Goal: Find specific page/section: Find specific page/section

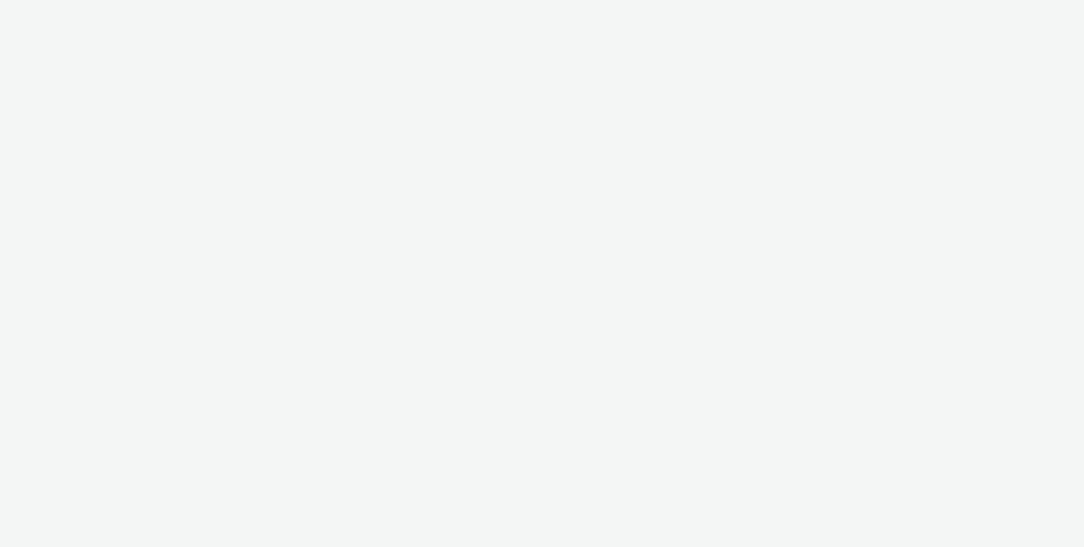
select select "ac009755-aa48-4799-8050-7a339a378eb8"
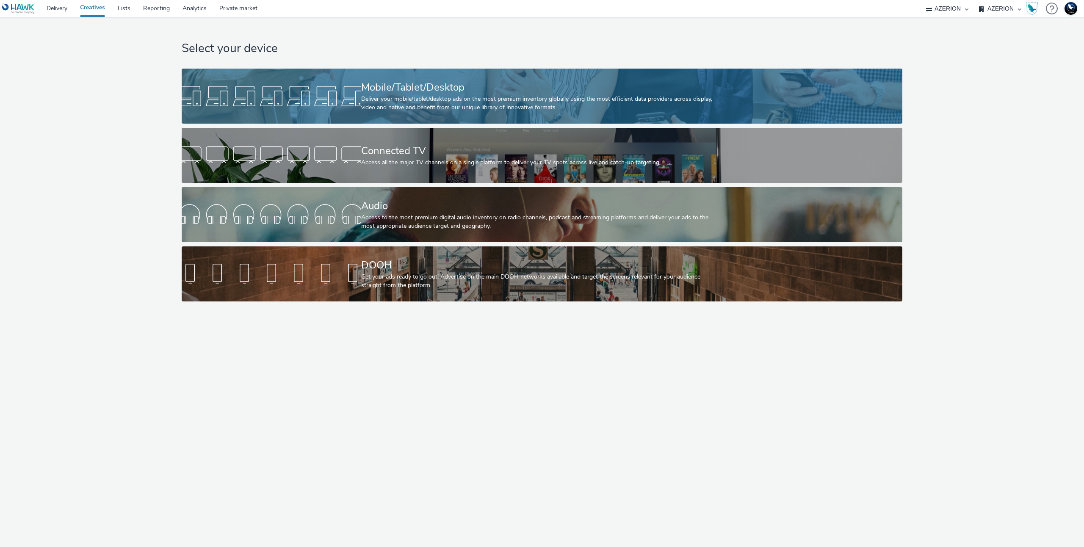
click at [443, 105] on div "Deliver your mobile/tablet/desktop ads on the most premium inventory globally u…" at bounding box center [540, 103] width 359 height 17
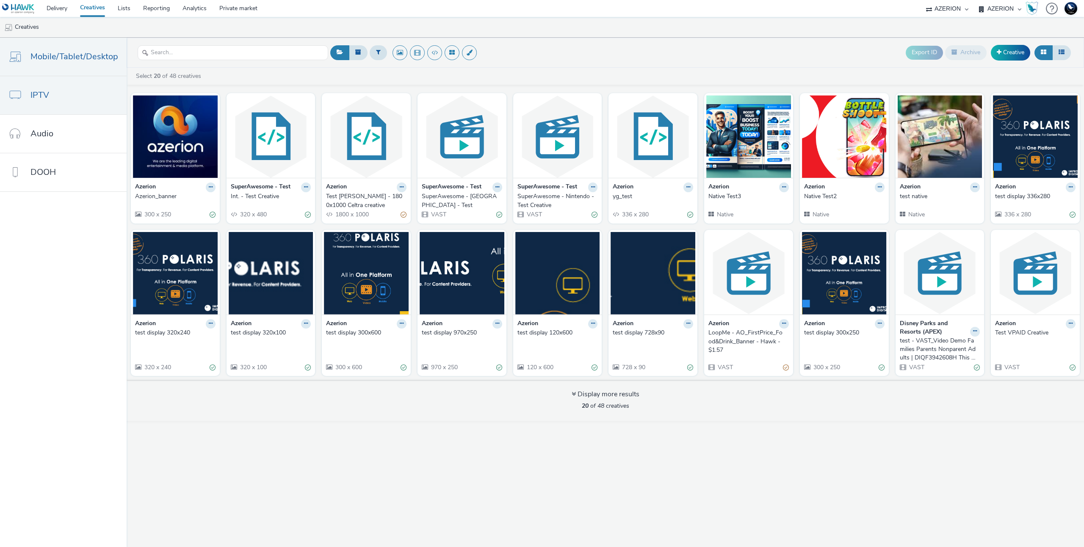
click at [52, 92] on link "IPTV" at bounding box center [63, 95] width 127 height 38
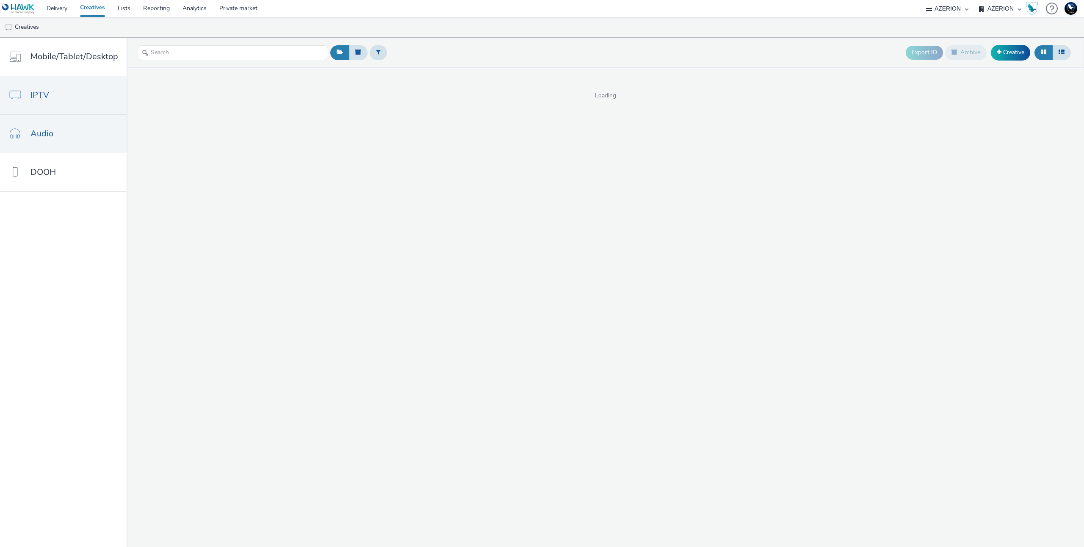
click at [46, 148] on link "Audio" at bounding box center [63, 134] width 127 height 38
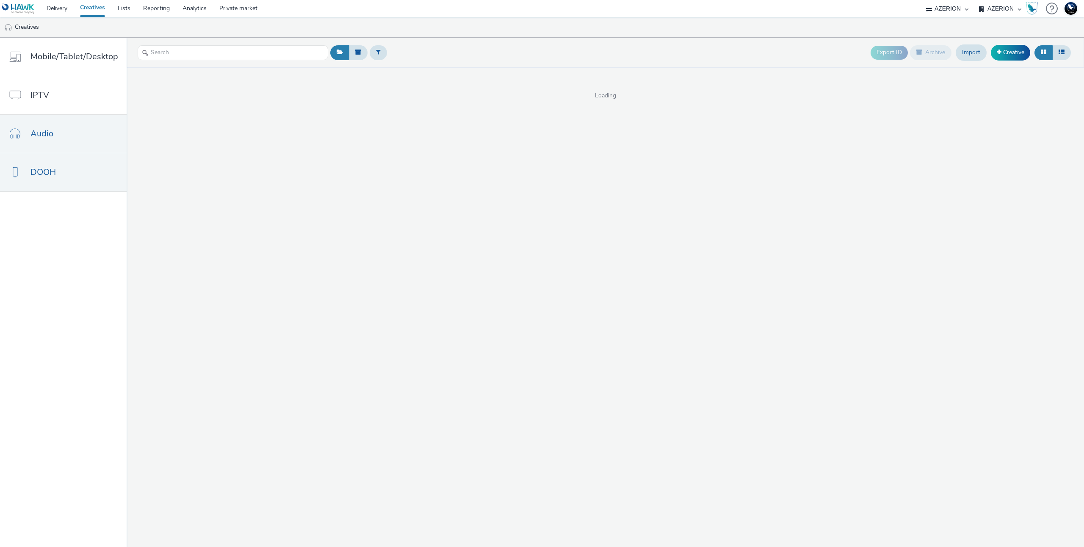
drag, startPoint x: 43, startPoint y: 178, endPoint x: 40, endPoint y: 166, distance: 12.2
click at [42, 178] on span "DOOH" at bounding box center [43, 172] width 25 height 12
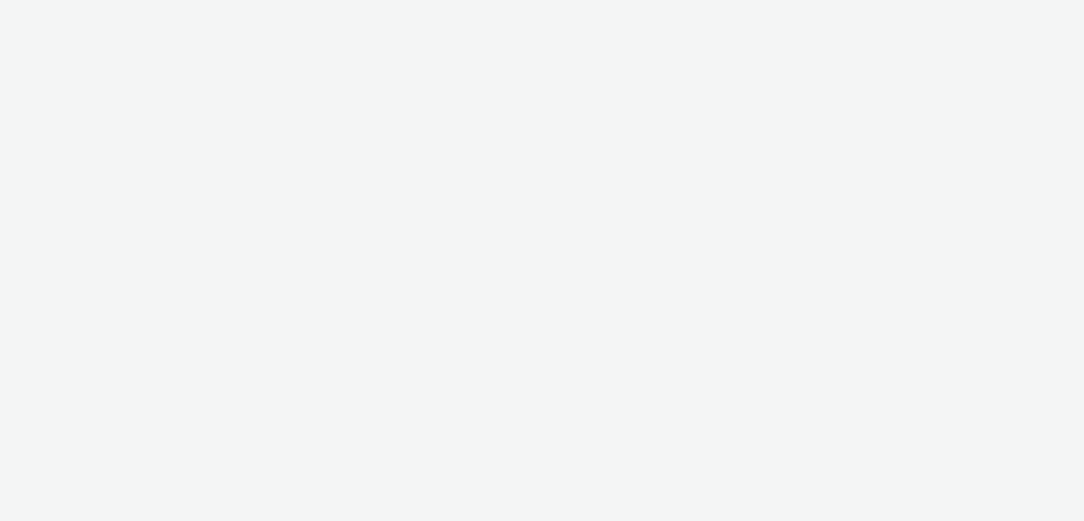
select select "ac009755-aa48-4799-8050-7a339a378eb8"
select select "b626f941-834b-427f-b453-0a2b95f57350"
select select "ac009755-aa48-4799-8050-7a339a378eb8"
select select "b626f941-834b-427f-b453-0a2b95f57350"
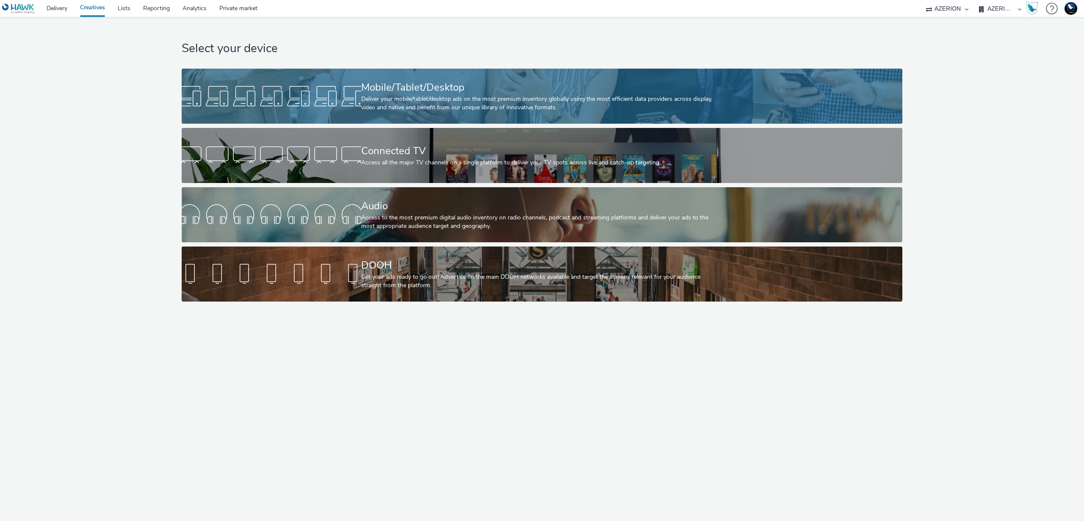
click at [365, 86] on div "Mobile/Tablet/Desktop" at bounding box center [540, 87] width 359 height 15
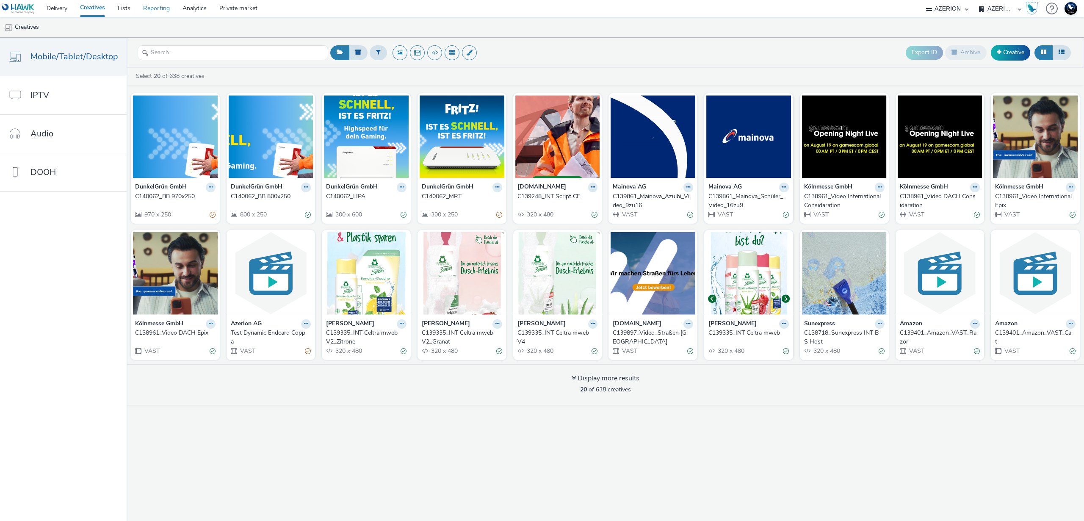
click at [158, 12] on link "Reporting" at bounding box center [156, 8] width 39 height 17
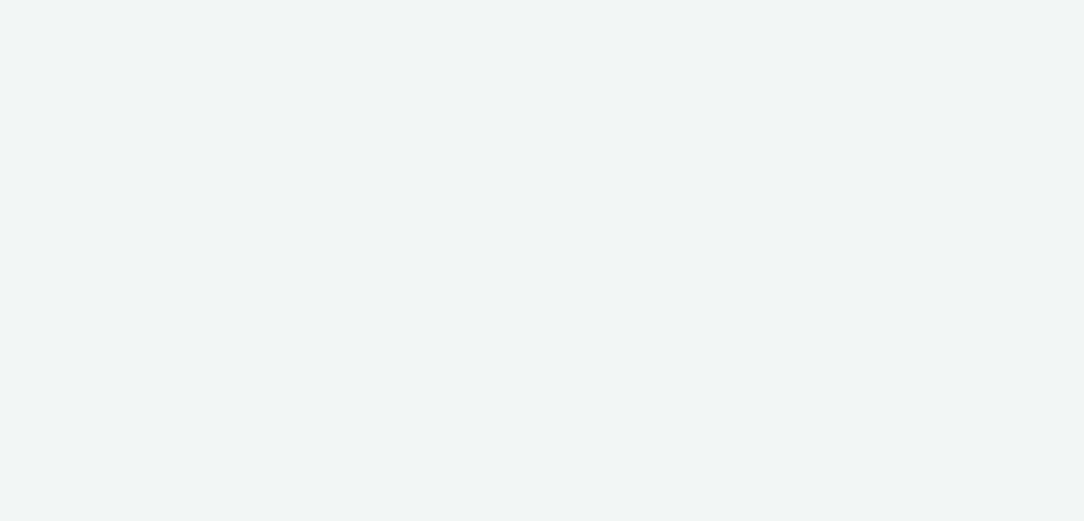
select select "ac009755-aa48-4799-8050-7a339a378eb8"
select select "b626f941-834b-427f-b453-0a2b95f57350"
select select "ac009755-aa48-4799-8050-7a339a378eb8"
select select "b626f941-834b-427f-b453-0a2b95f57350"
